Goal: Task Accomplishment & Management: Use online tool/utility

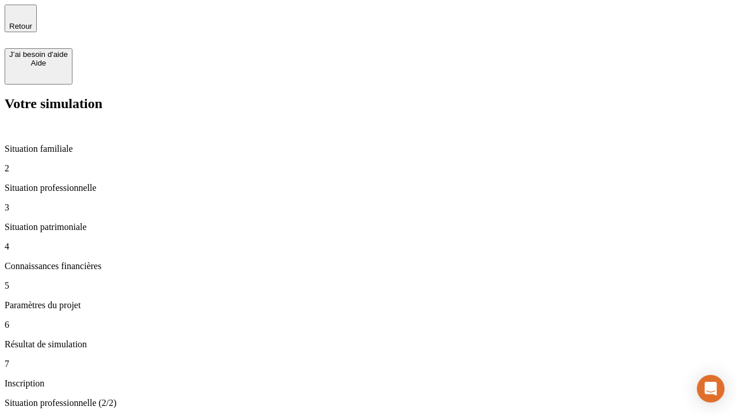
type input "30 000"
type input "1 000"
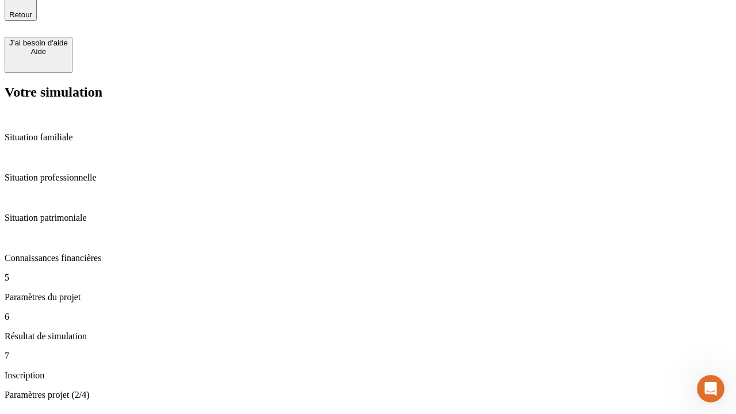
type input "65"
type input "5 000"
type input "640"
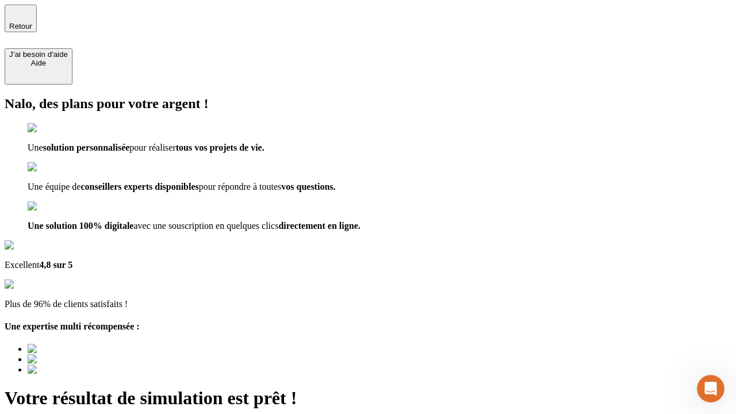
type input "[EMAIL_ADDRESS][DOMAIN_NAME]"
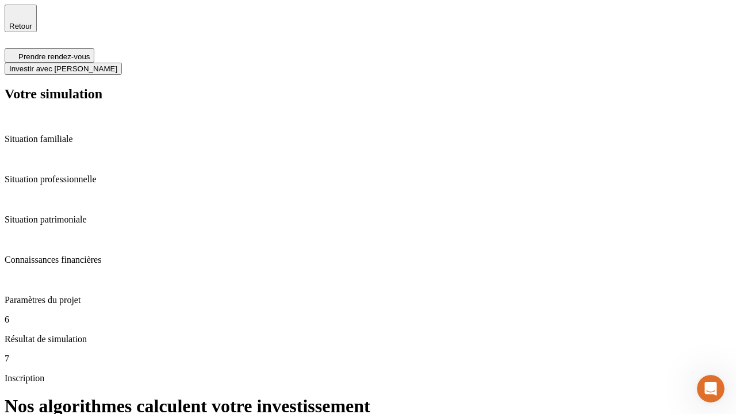
scroll to position [5, 0]
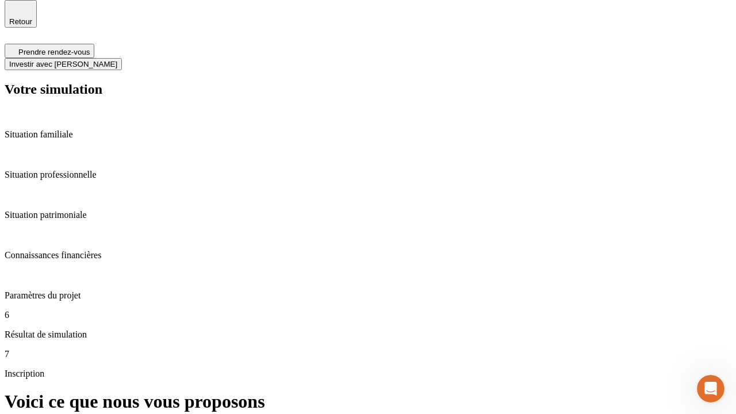
click at [117, 60] on span "Investir avec [PERSON_NAME]" at bounding box center [63, 64] width 108 height 9
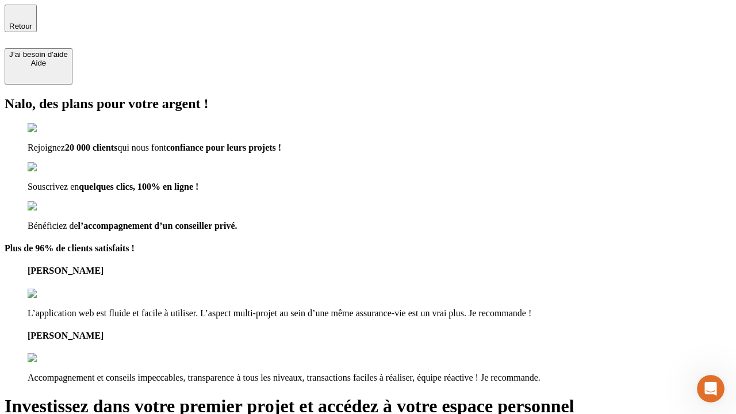
type input "[PERSON_NAME][EMAIL_ADDRESS][DOMAIN_NAME]"
